Goal: Communication & Community: Answer question/provide support

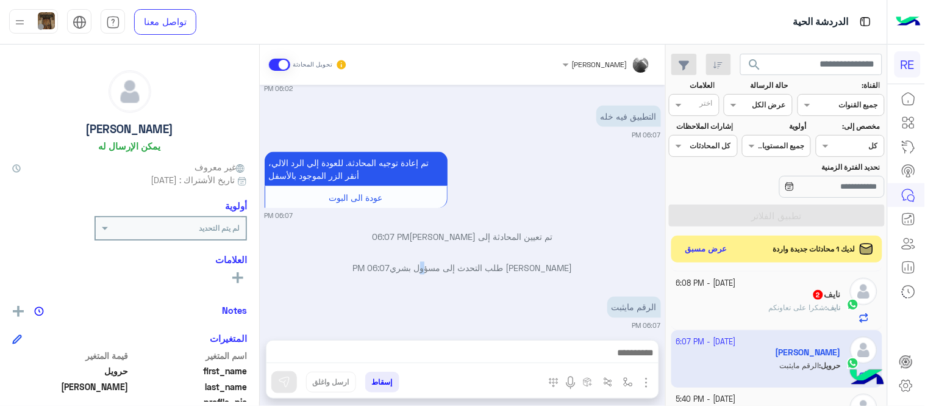
scroll to position [106, 0]
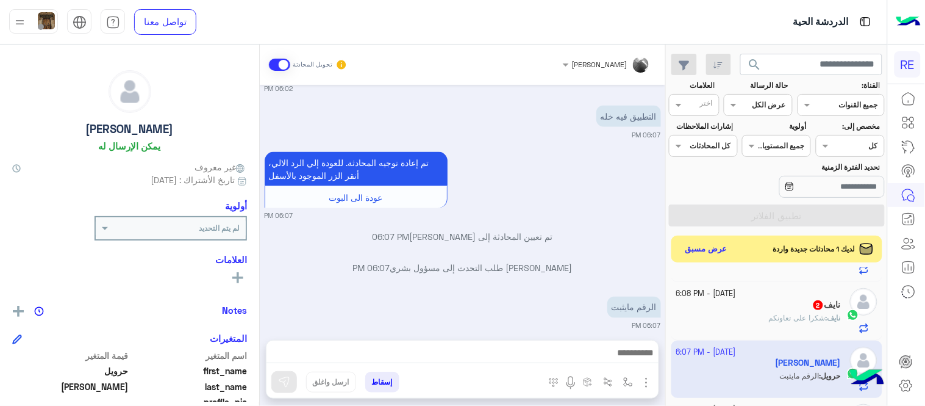
click at [770, 322] on span "شكرا على تعاونكم" at bounding box center [797, 317] width 57 height 9
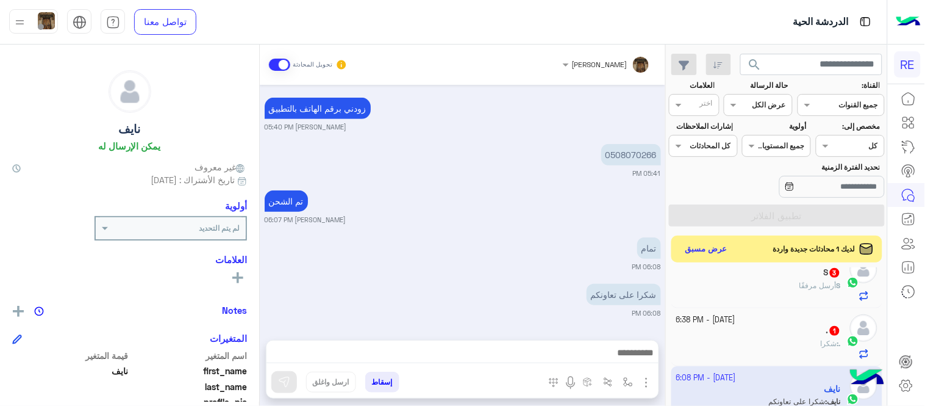
scroll to position [11, 0]
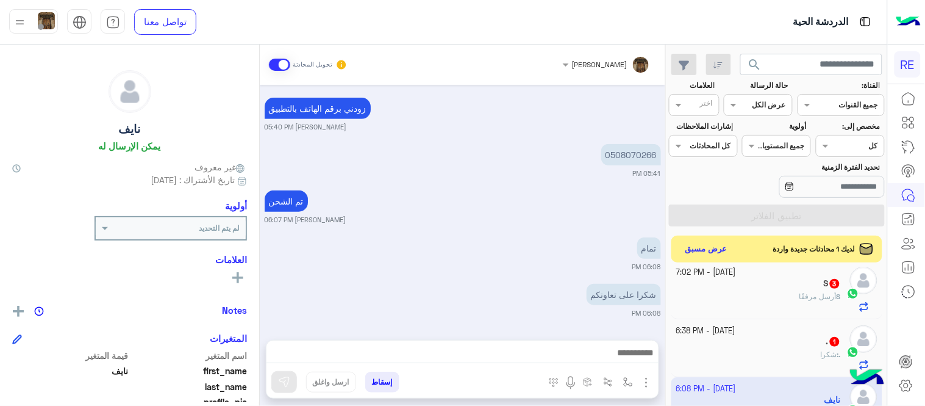
click at [746, 340] on div ". 1" at bounding box center [758, 342] width 165 height 13
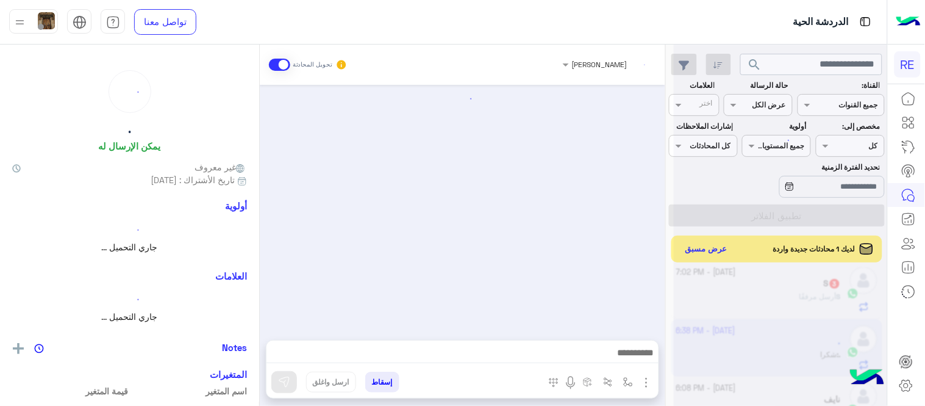
scroll to position [379, 0]
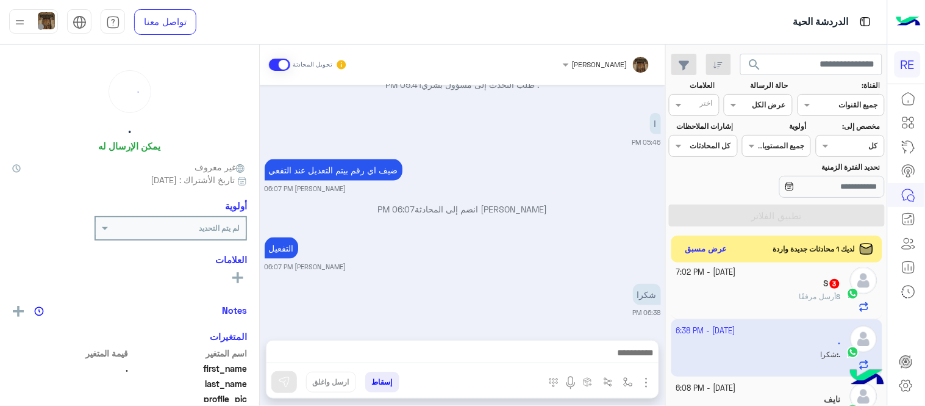
click at [751, 295] on div "S أرسل مرفقًا" at bounding box center [758, 301] width 165 height 21
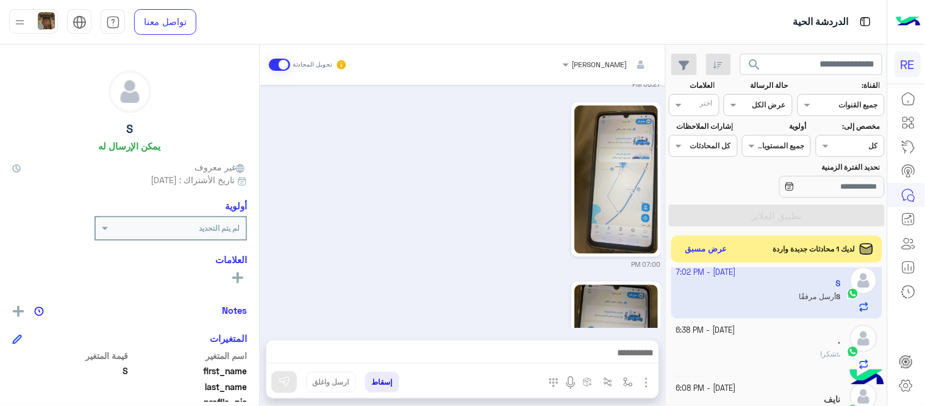
scroll to position [752, 0]
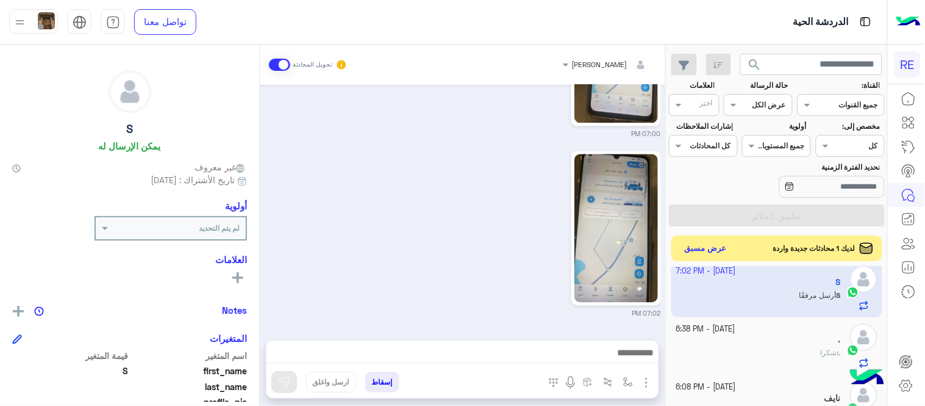
click at [708, 253] on button "عرض مسبق" at bounding box center [706, 248] width 51 height 16
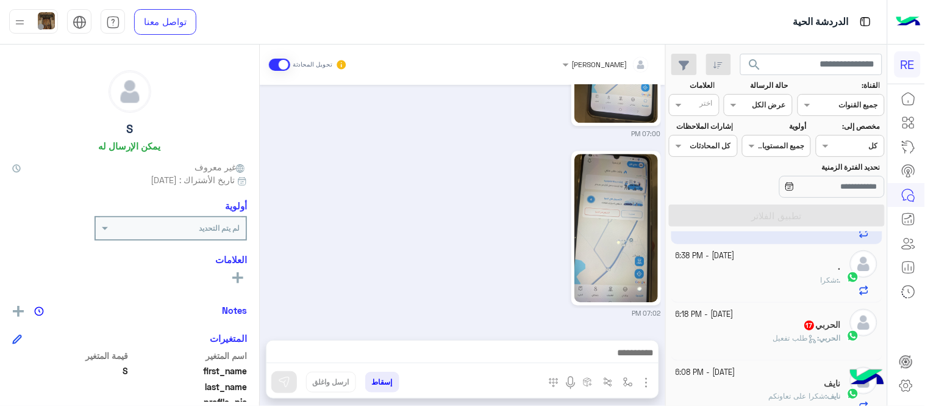
scroll to position [115, 0]
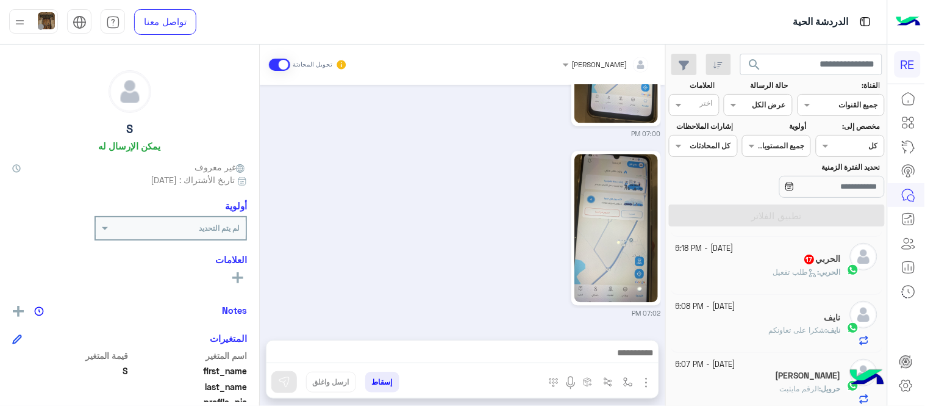
click at [751, 259] on div "الحربي 17" at bounding box center [758, 260] width 165 height 13
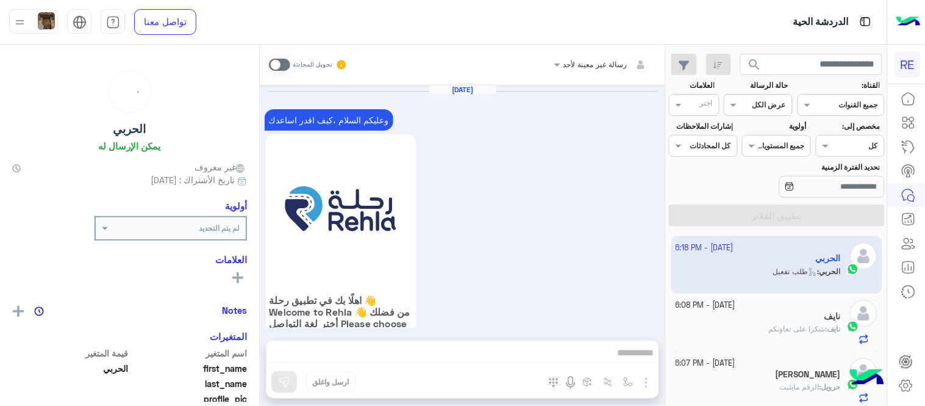
scroll to position [1203, 0]
